Goal: Check status: Check status

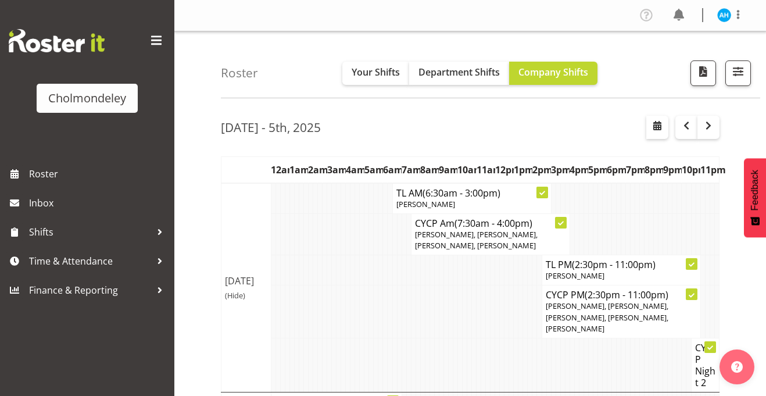
scroll to position [8, 0]
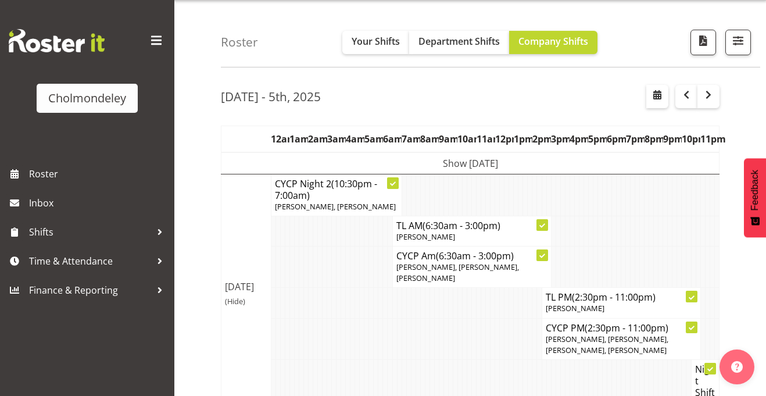
scroll to position [32, 0]
click at [712, 97] on span "button" at bounding box center [709, 94] width 14 height 14
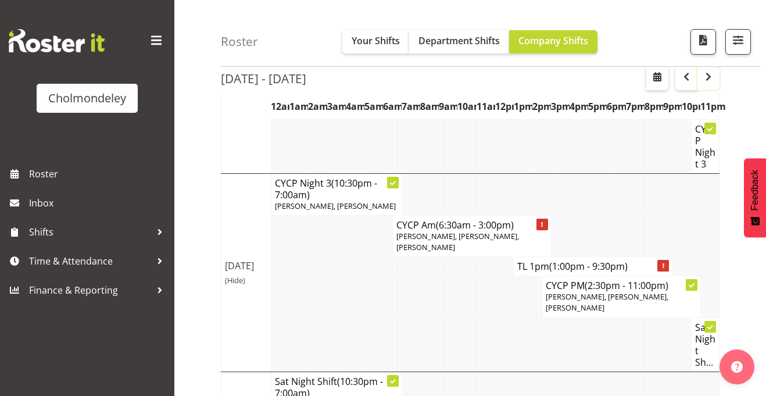
scroll to position [678, 0]
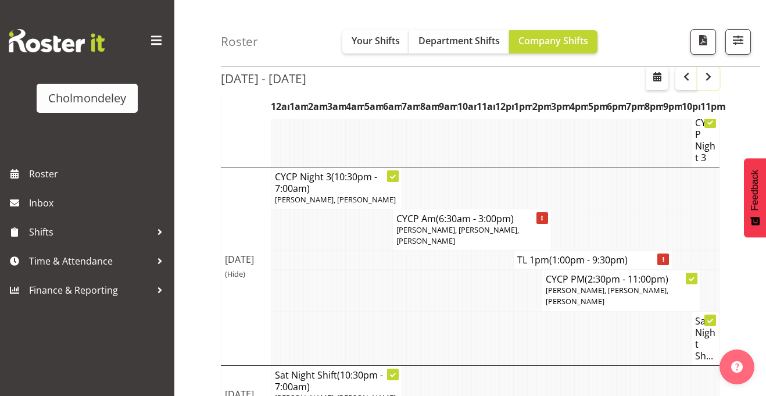
click at [705, 75] on span "button" at bounding box center [709, 77] width 14 height 14
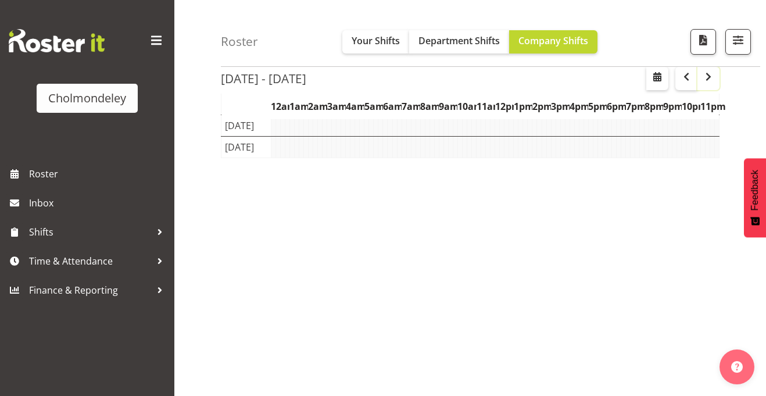
scroll to position [176, 0]
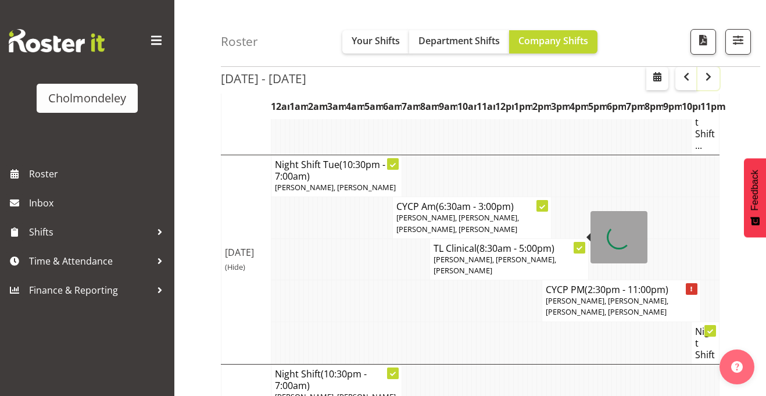
scroll to position [487, 0]
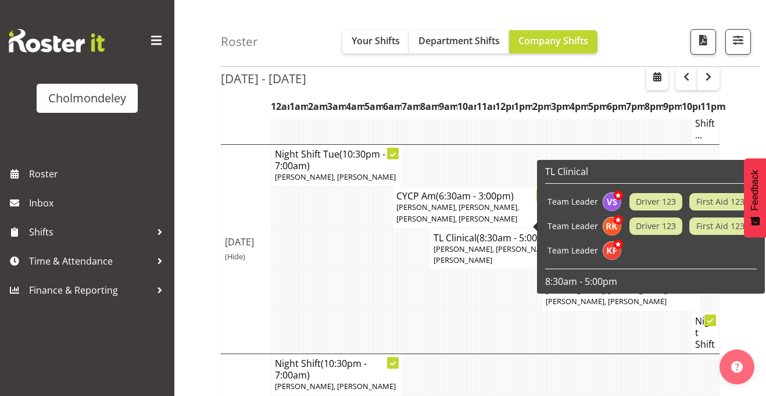
click at [198, 301] on div "Roster Your Shifts Department Shifts Company Shifts All Locations Clear Cholmon…" at bounding box center [470, 346] width 592 height 1605
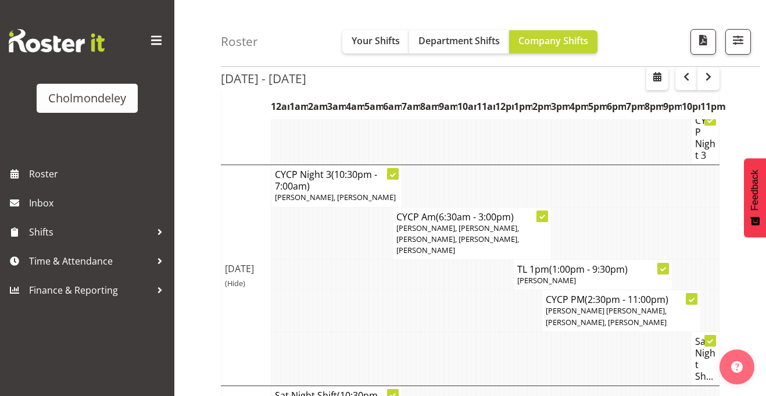
scroll to position [1151, 0]
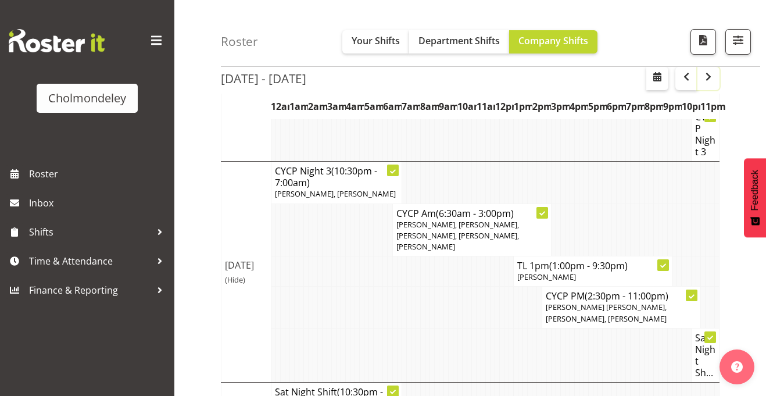
click at [706, 79] on span "button" at bounding box center [709, 77] width 14 height 14
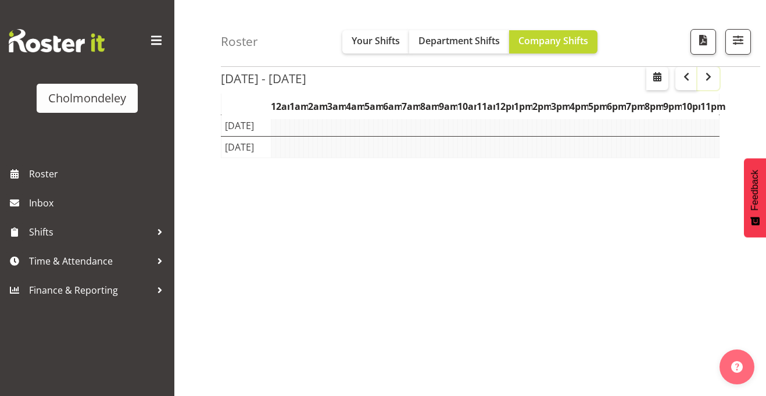
scroll to position [176, 0]
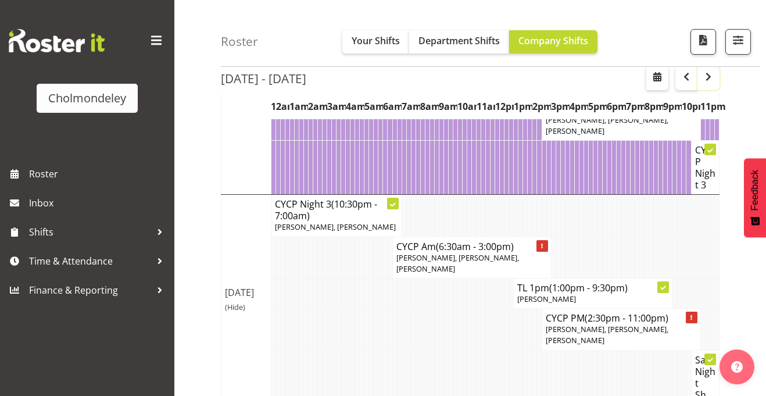
scroll to position [1140, 0]
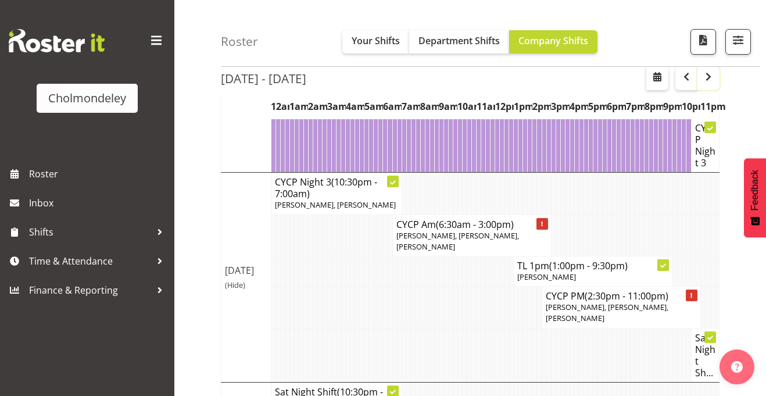
click at [710, 77] on span "button" at bounding box center [709, 77] width 14 height 14
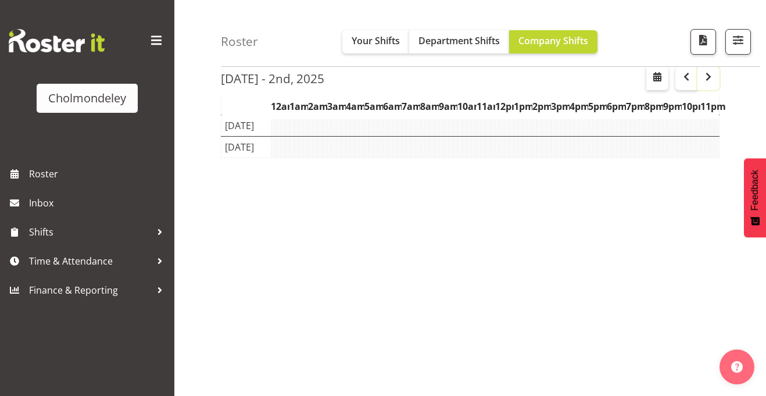
scroll to position [176, 0]
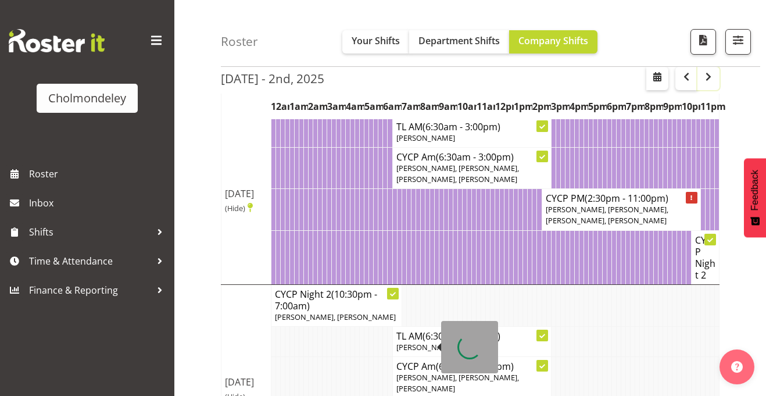
scroll to position [47, 0]
